Goal: Find specific page/section: Find specific page/section

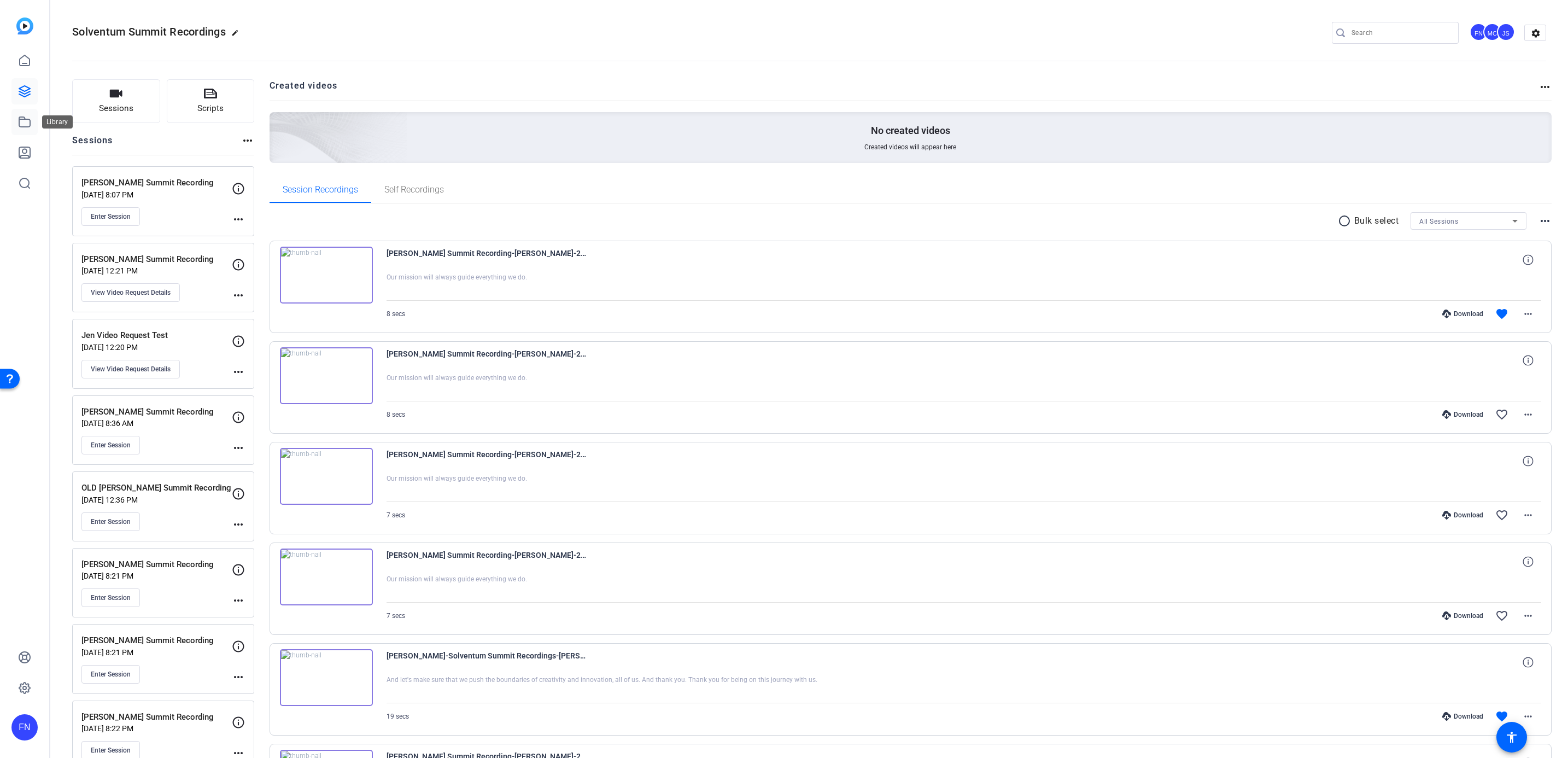
click at [33, 118] on link at bounding box center [24, 121] width 26 height 26
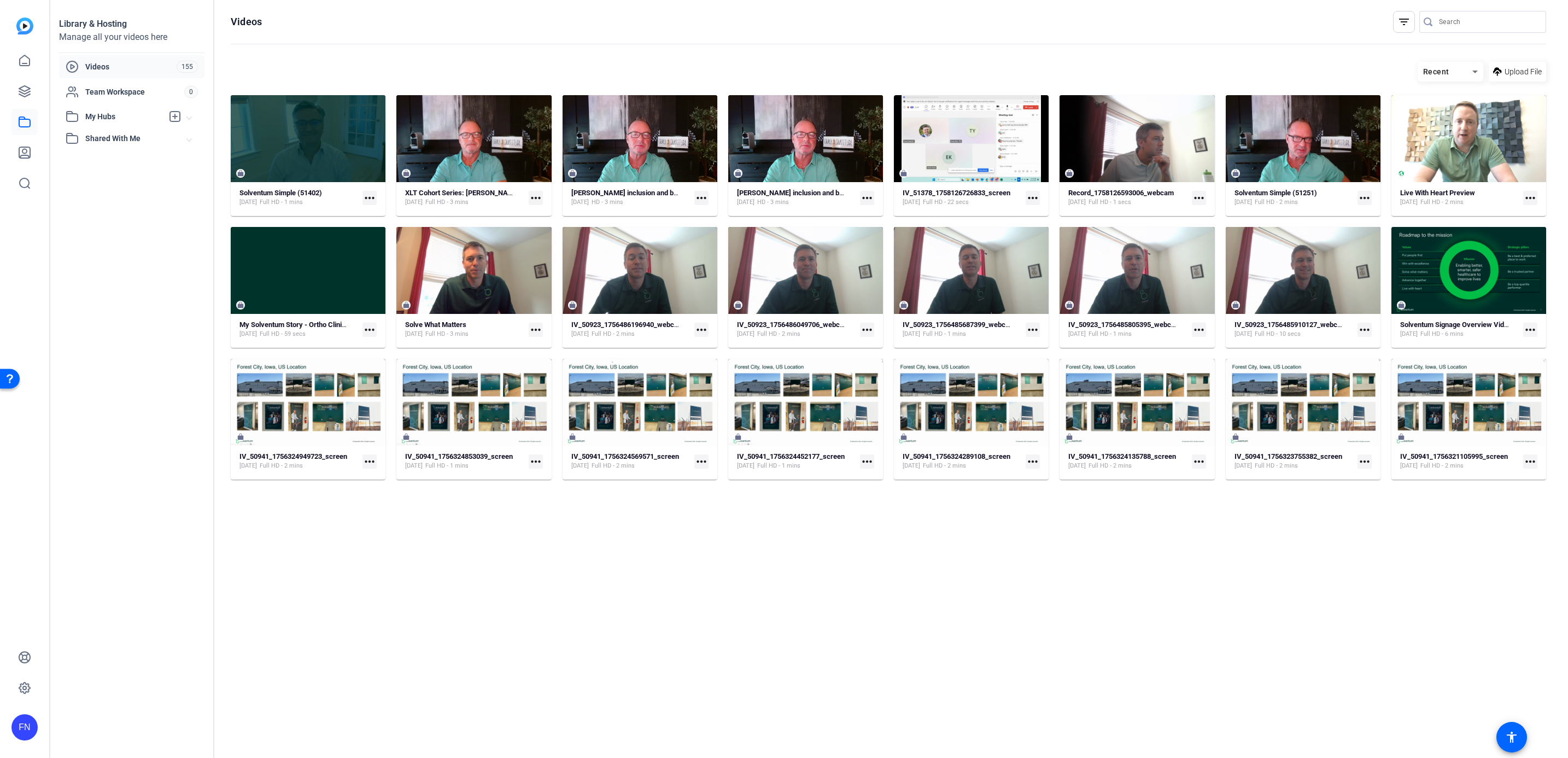
click at [1461, 73] on div "Recent" at bounding box center [1444, 72] width 55 height 13
click at [1461, 110] on span "Newest First" at bounding box center [1447, 110] width 42 height 13
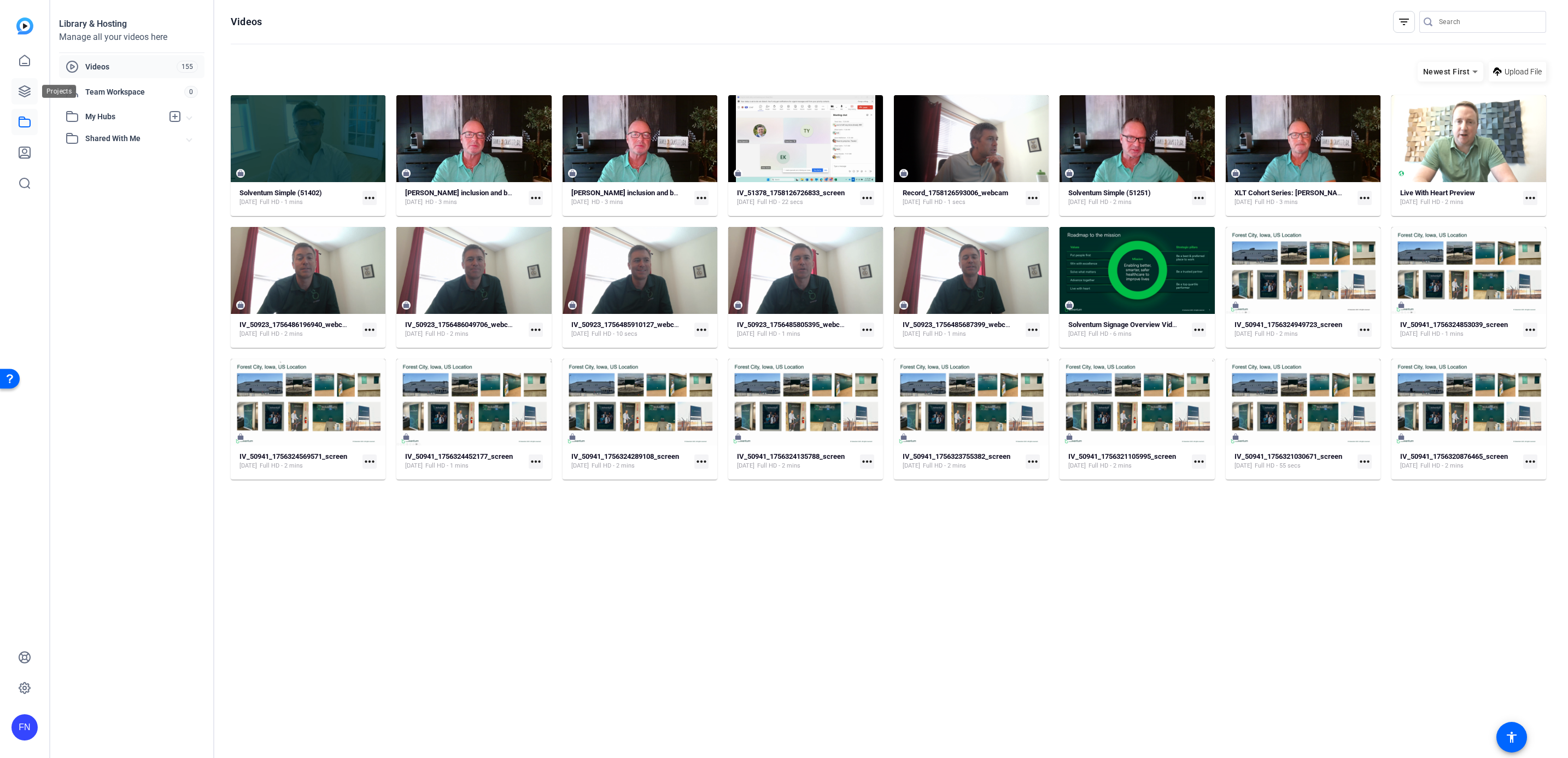
click at [25, 86] on icon at bounding box center [24, 91] width 11 height 11
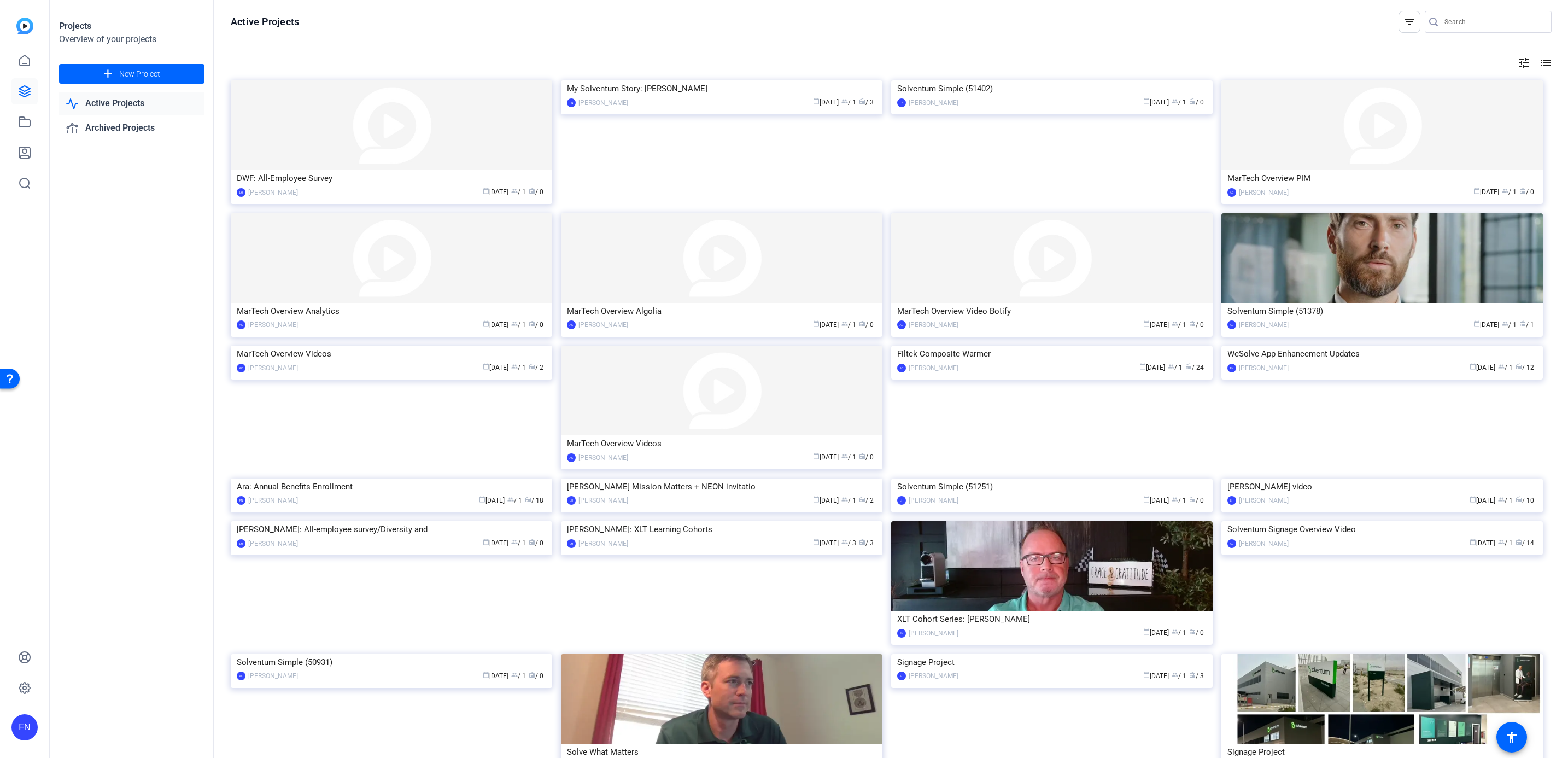
click at [1444, 22] on input "Search" at bounding box center [1494, 22] width 99 height 13
type input "cohort"
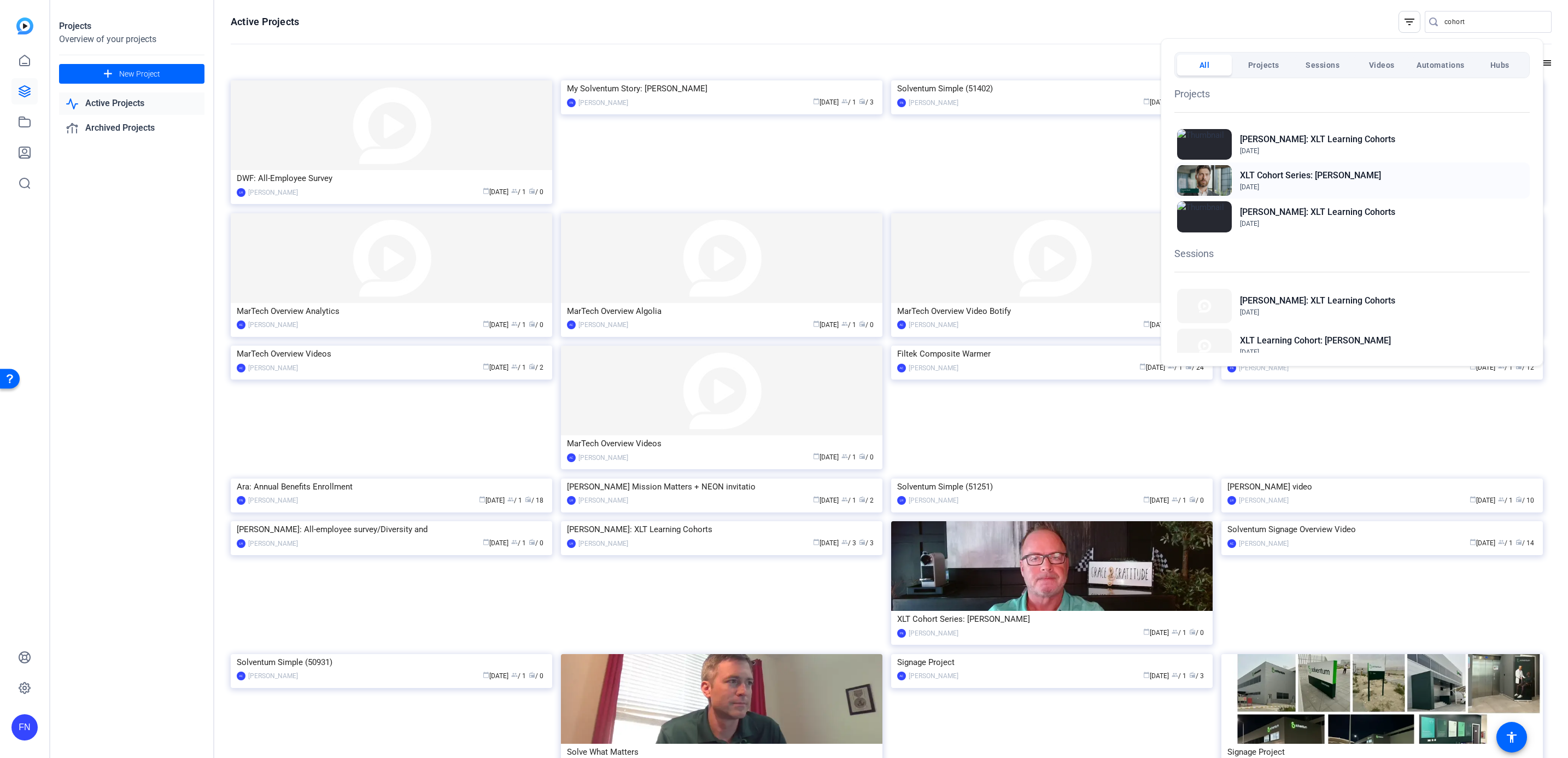
click at [1327, 170] on h2 "XLT Cohort Series: [PERSON_NAME]" at bounding box center [1311, 176] width 141 height 13
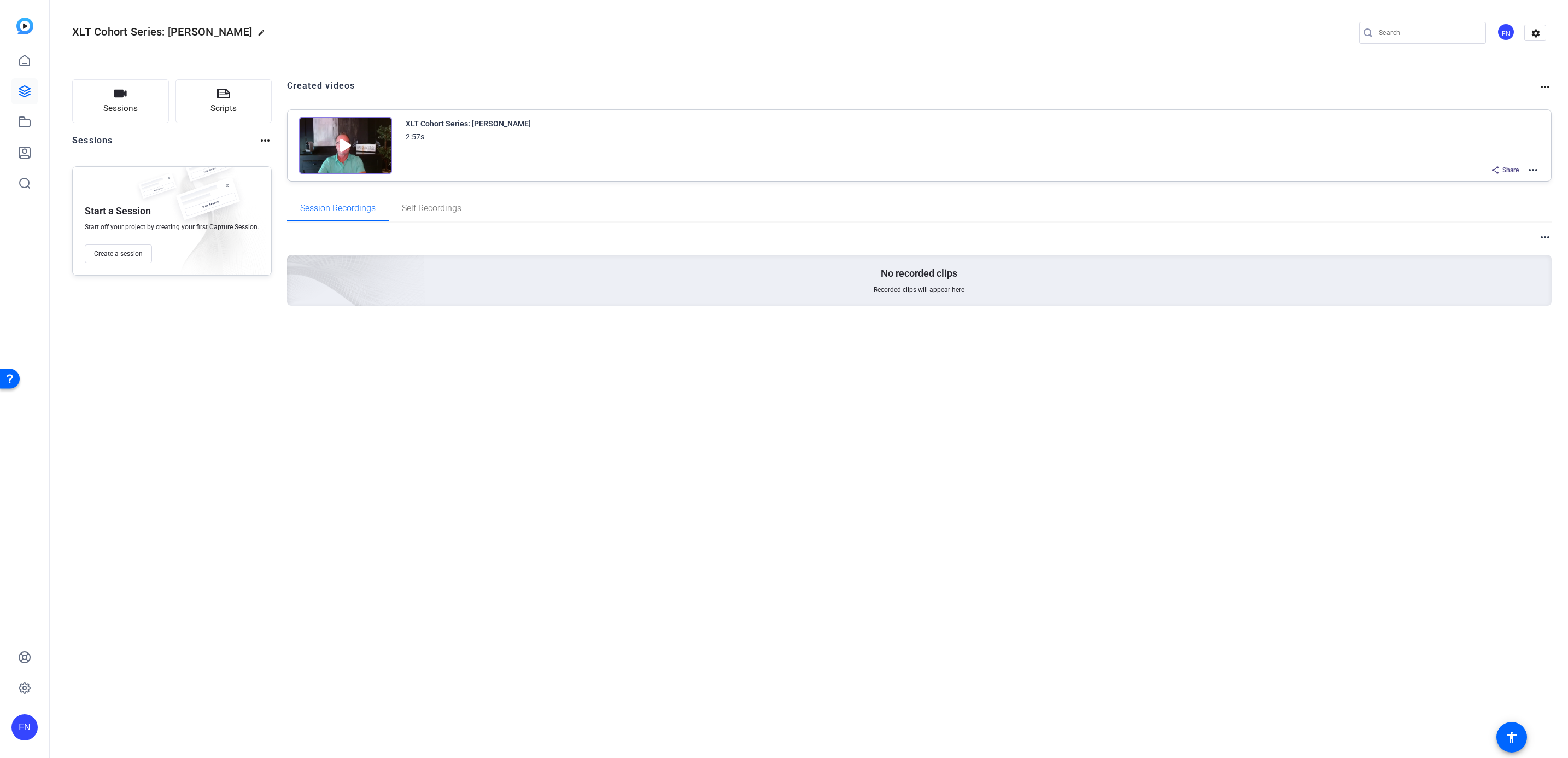
click at [1537, 169] on mat-icon "more_horiz" at bounding box center [1532, 170] width 13 height 13
click at [1501, 183] on span "Edit in Creator" at bounding box center [1493, 184] width 76 height 13
